Goal: Task Accomplishment & Management: Manage account settings

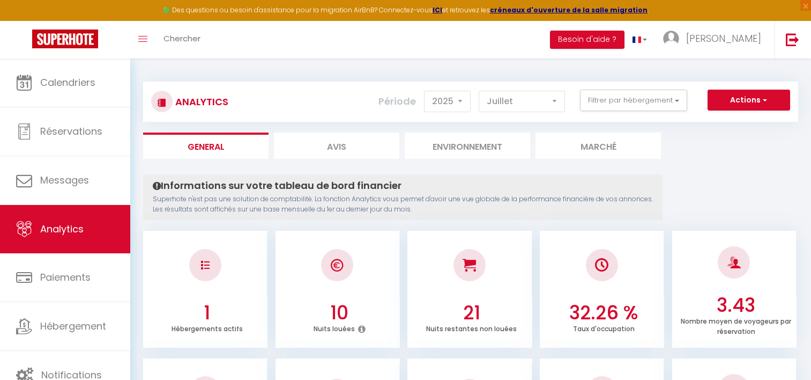
select select "2025"
select select "7"
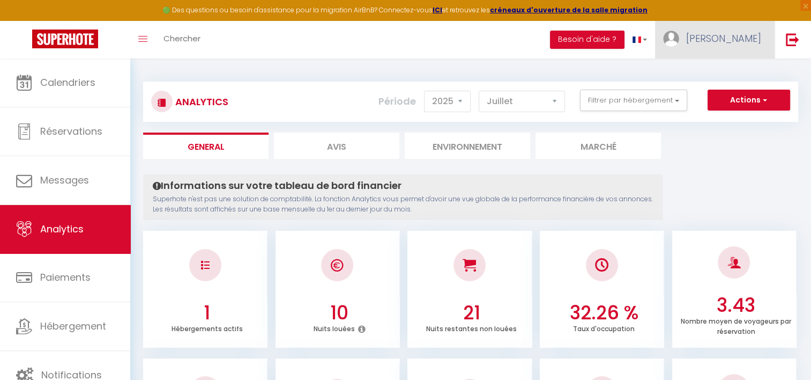
click at [744, 42] on span "[PERSON_NAME]" at bounding box center [723, 38] width 75 height 13
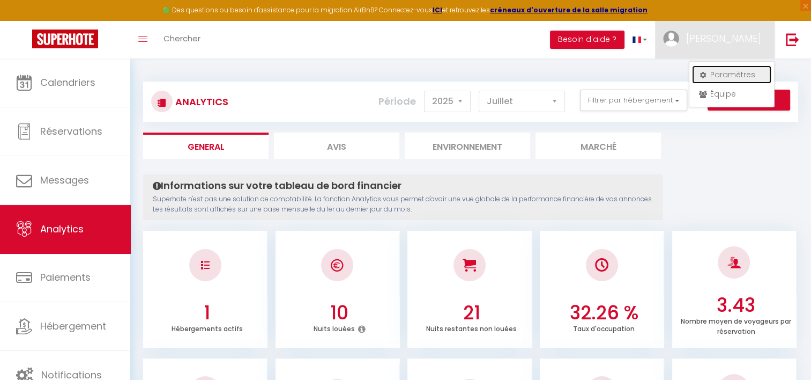
click at [742, 72] on link "Paramètres" at bounding box center [731, 74] width 79 height 18
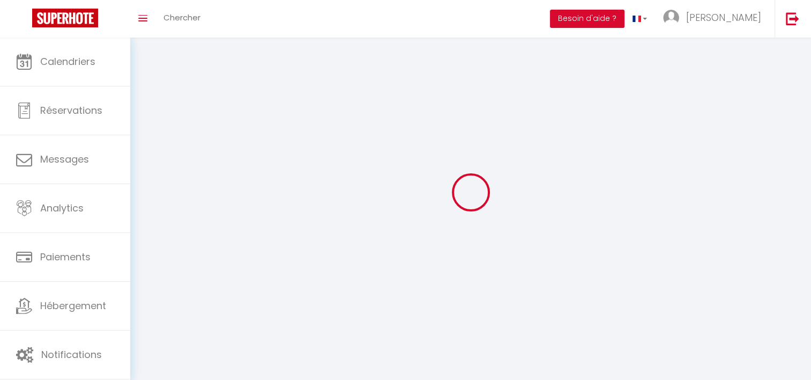
type input "[PERSON_NAME]"
type input "0621365929"
type input "87 Arnouldstraete"
type input "59270"
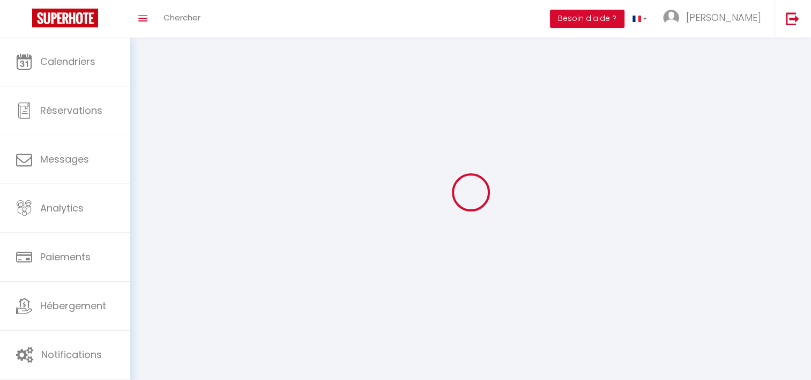
type input "BAILLEUL"
type input "hDSyym0xcoKKUKQLzIhUw8I4Y"
type input "AIptktNmOW7rseOik2sEGUYwv"
select select "28"
select select "fr"
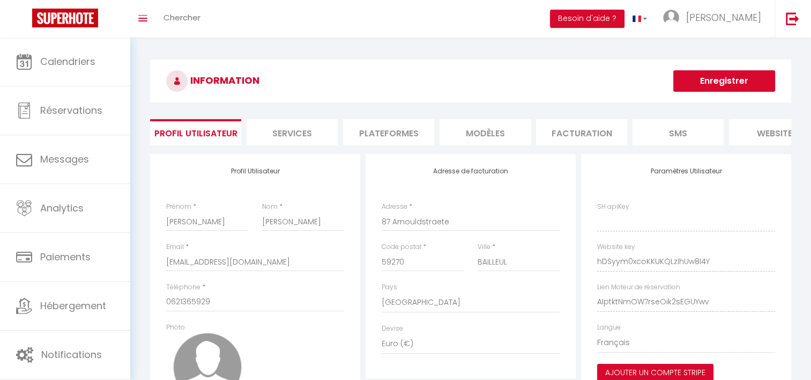
type input "hDSyym0xcoKKUKQLzIhUw8I4Y"
type input "AIptktNmOW7rseOik2sEGUYwv"
type input "[URL][DOMAIN_NAME]"
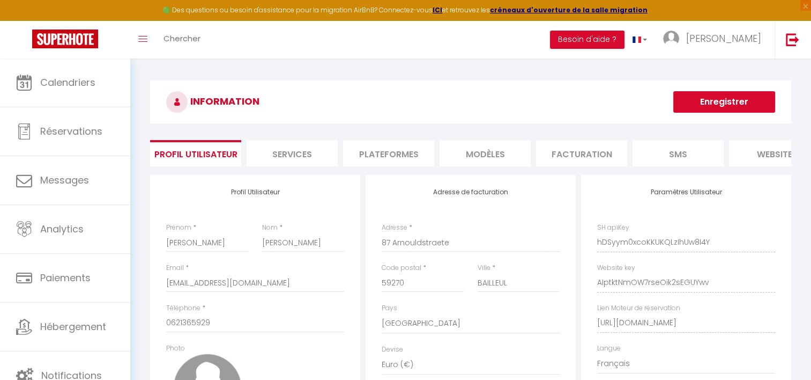
click at [295, 153] on li "Services" at bounding box center [292, 153] width 91 height 26
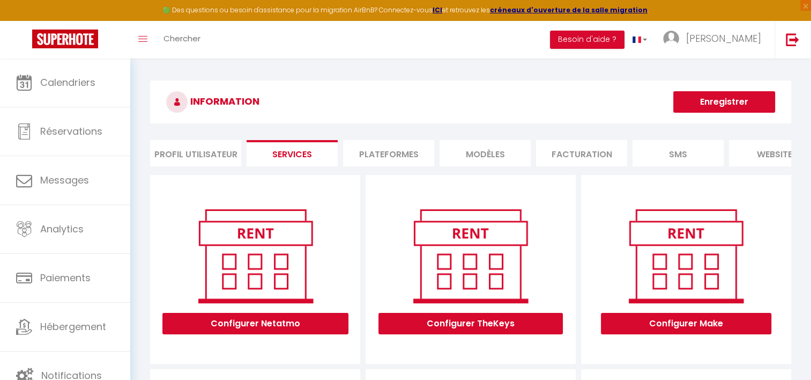
click at [374, 155] on li "Plateformes" at bounding box center [388, 153] width 91 height 26
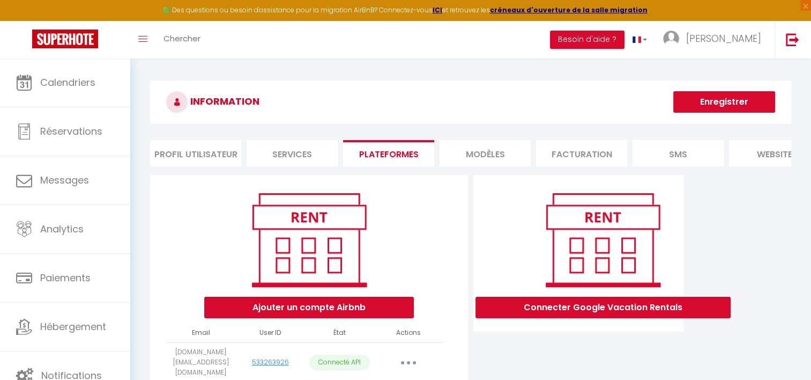
click at [480, 154] on li "MODÈLES" at bounding box center [485, 153] width 91 height 26
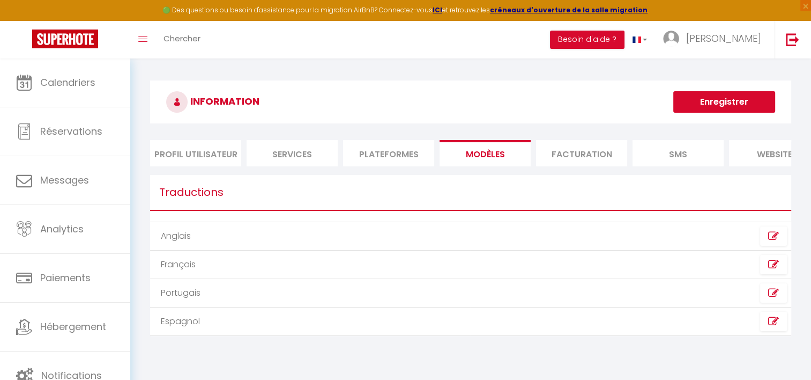
click at [568, 152] on li "Facturation" at bounding box center [581, 153] width 91 height 26
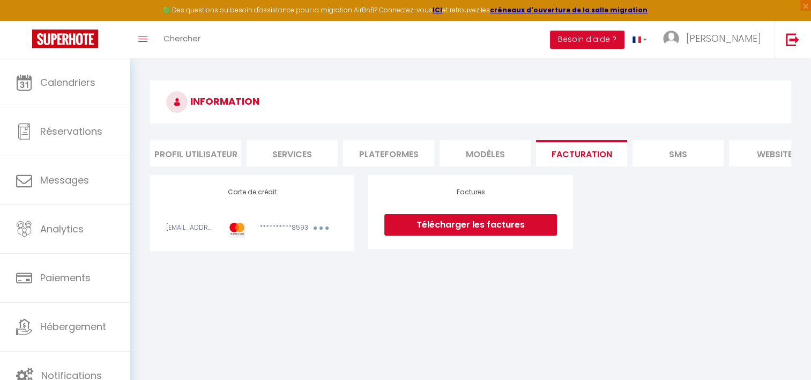
click at [654, 144] on li "SMS" at bounding box center [678, 153] width 91 height 26
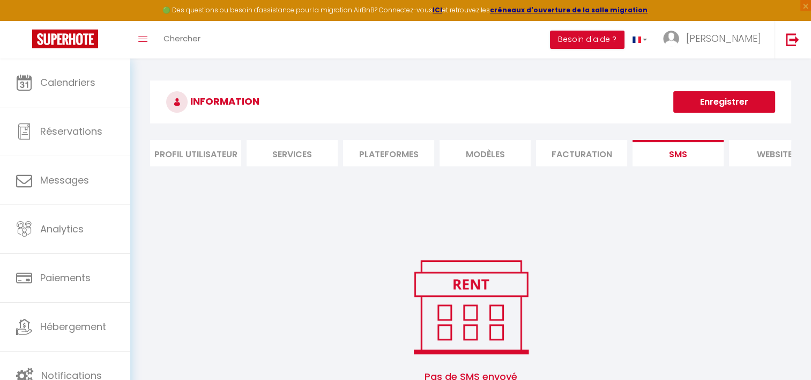
click at [753, 146] on li "website" at bounding box center [774, 153] width 91 height 26
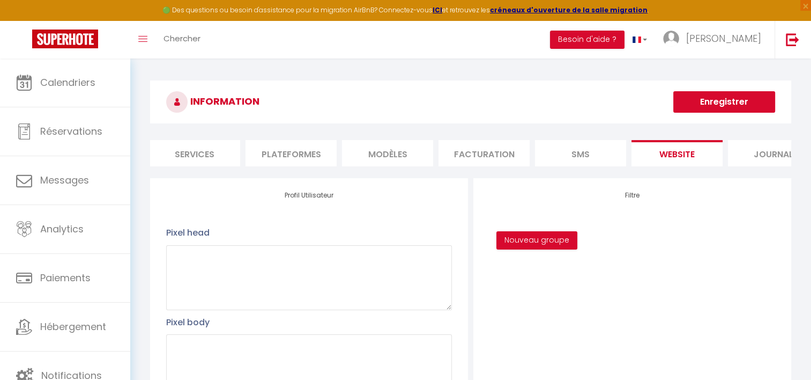
scroll to position [0, 131]
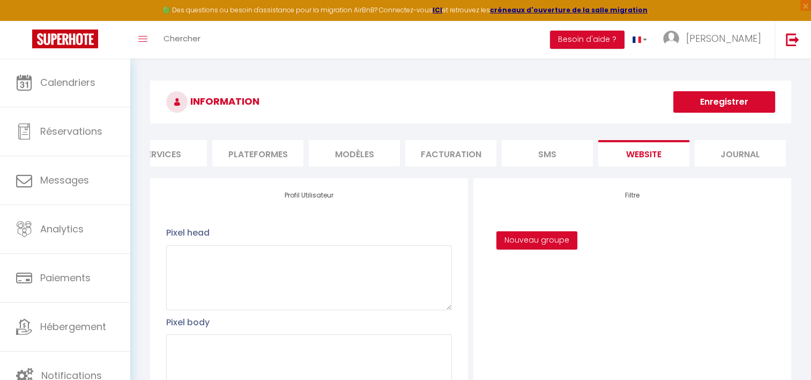
click at [753, 153] on li "Journal" at bounding box center [740, 153] width 91 height 26
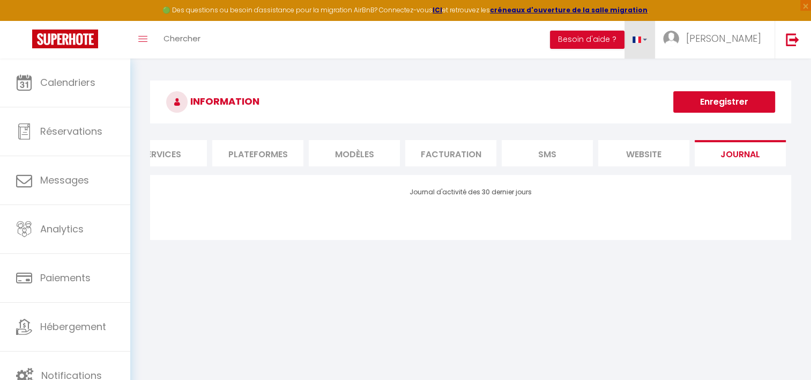
click at [656, 39] on link at bounding box center [639, 40] width 31 height 38
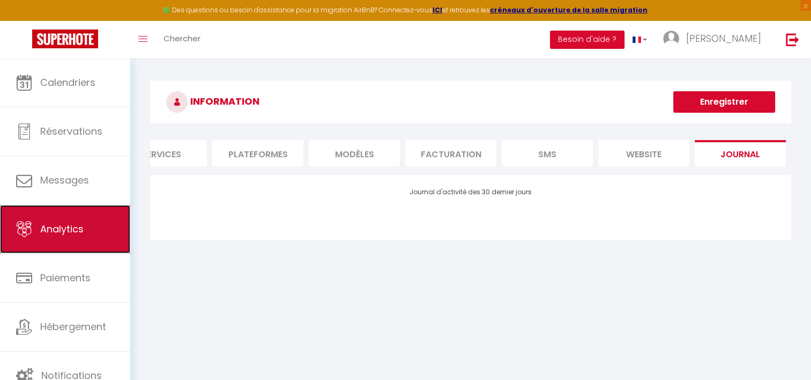
click at [47, 233] on span "Analytics" at bounding box center [61, 228] width 43 height 13
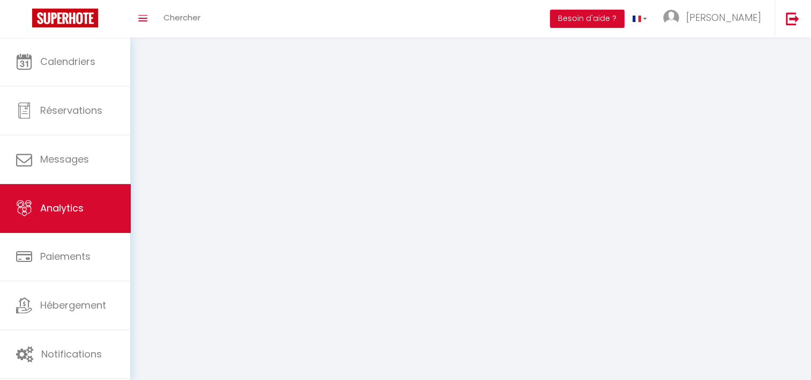
select select "2025"
select select "9"
